Goal: Task Accomplishment & Management: Use online tool/utility

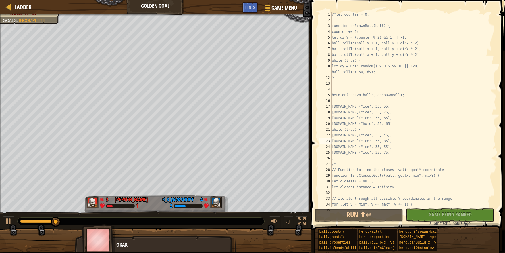
click at [486, 139] on div "/*let counter = 0; function onSpawnBall(ball) { counter += 1; let dirY = (count…" at bounding box center [410, 114] width 159 height 207
type textarea "[DOMAIN_NAME]("ice", 35, 85);"
click at [26, 12] on div "Ladder" at bounding box center [21, 7] width 20 height 14
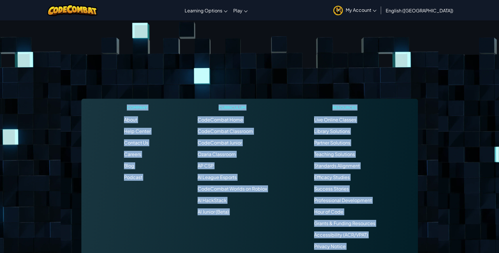
scroll to position [1031, 0]
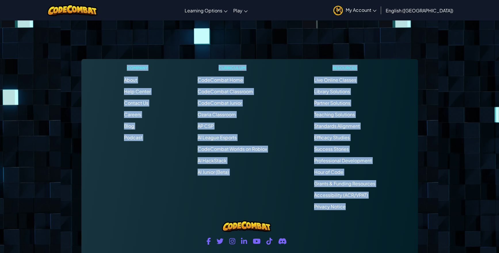
drag, startPoint x: 166, startPoint y: 118, endPoint x: 241, endPoint y: -22, distance: 158.9
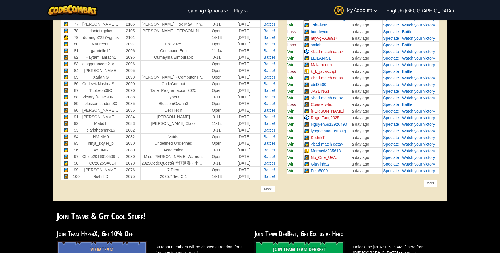
scroll to position [738, 0]
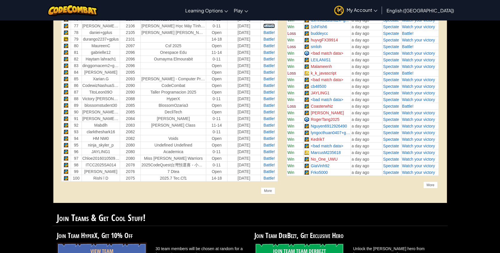
click at [267, 26] on span "Battle!" at bounding box center [268, 26] width 11 height 5
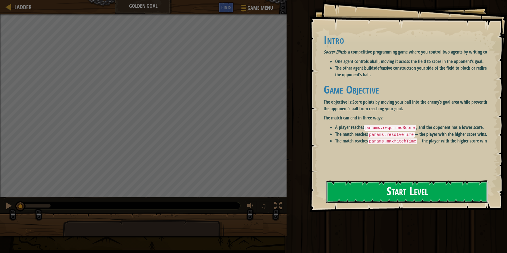
click at [393, 185] on button "Start Level" at bounding box center [407, 191] width 162 height 23
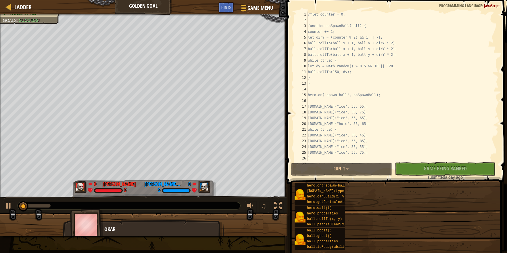
drag, startPoint x: 408, startPoint y: 198, endPoint x: 308, endPoint y: 129, distance: 121.9
click at [308, 129] on div "1 2 3 4 5 6 7 8 9 10 11 12 13 14 15 16 17 18 19 20 21 22 23 24 25 26 27 /*let c…" at bounding box center [395, 85] width 205 height 149
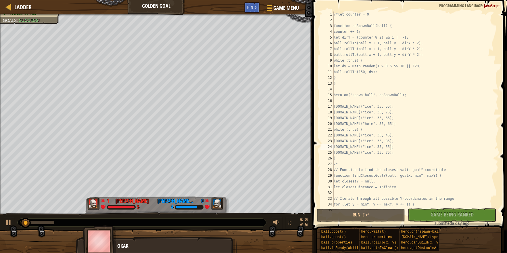
click at [396, 144] on div "/*let counter = 0; function onSpawnBall(ball) { counter += 1; let dirY = (count…" at bounding box center [411, 114] width 159 height 207
type textarea "[DOMAIN_NAME]("ice", 35, 55);"
click at [14, 8] on link "Ladder" at bounding box center [21, 7] width 20 height 8
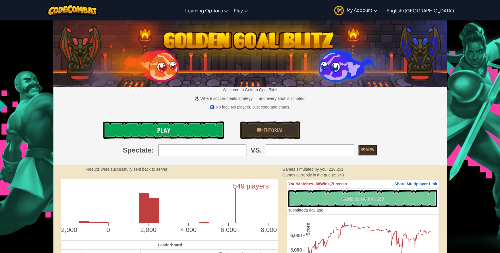
click at [176, 129] on link "Play" at bounding box center [163, 129] width 121 height 17
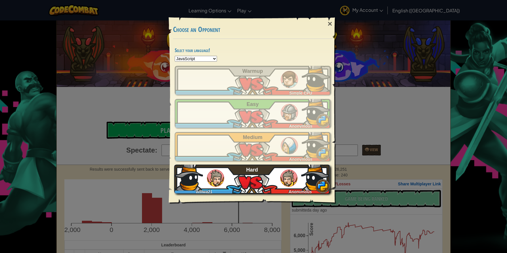
click at [279, 179] on div "willwa21 Anonymous Hard" at bounding box center [252, 178] width 156 height 29
